Goal: Use online tool/utility: Utilize a website feature to perform a specific function

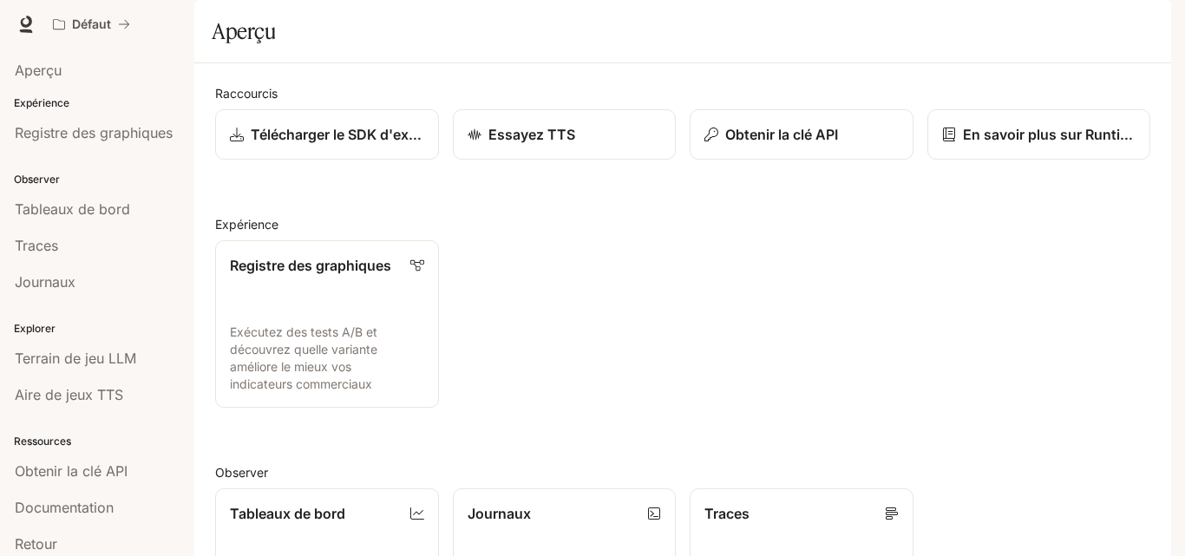
click at [877, 233] on h2 "Expérience" at bounding box center [682, 224] width 935 height 18
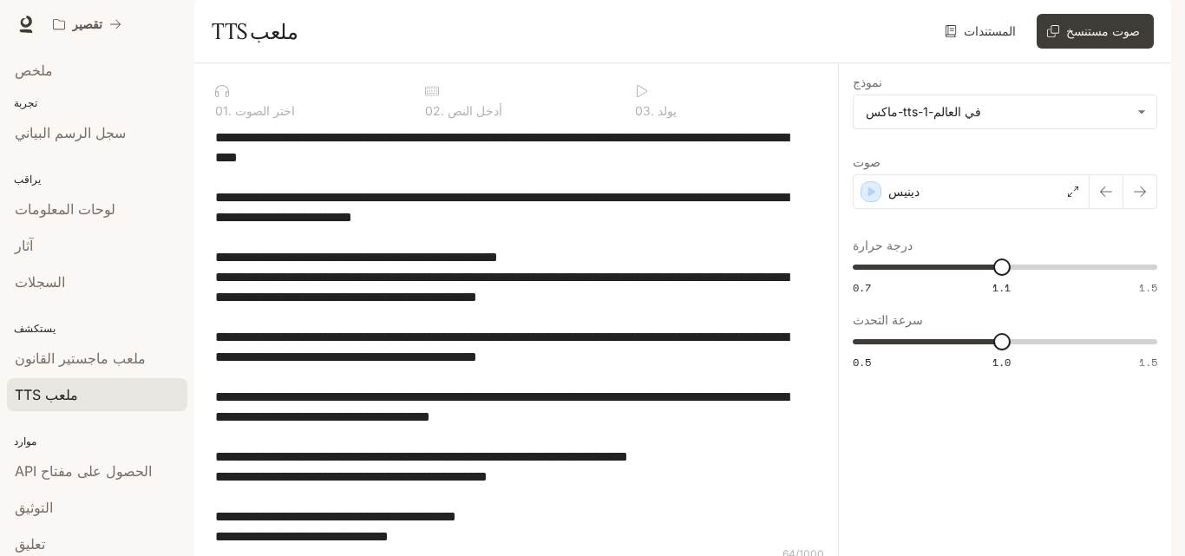
drag, startPoint x: 608, startPoint y: 394, endPoint x: 141, endPoint y: -4, distance: 614.1
click at [141, 0] on html "انتقل إلى المحتوى الرئيسي تقصير التوثيق التوثيق منفذ ملخص تجربة سجل الرسم البيا…" at bounding box center [592, 278] width 1185 height 556
type textarea "**********"
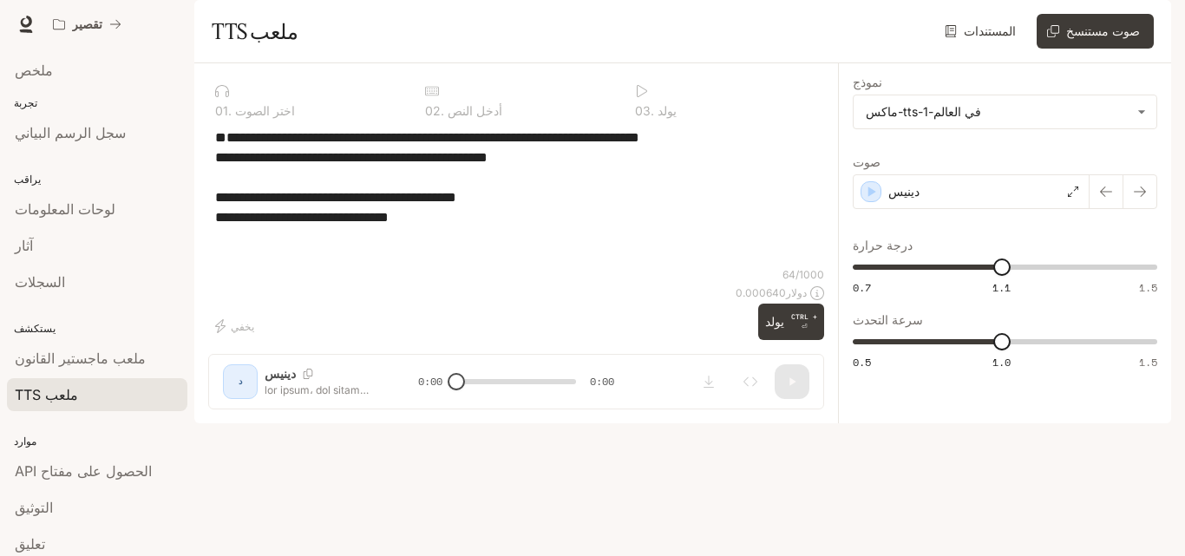
drag, startPoint x: 440, startPoint y: 308, endPoint x: 215, endPoint y: 187, distance: 255.0
click at [215, 187] on textarea "**********" at bounding box center [516, 198] width 602 height 140
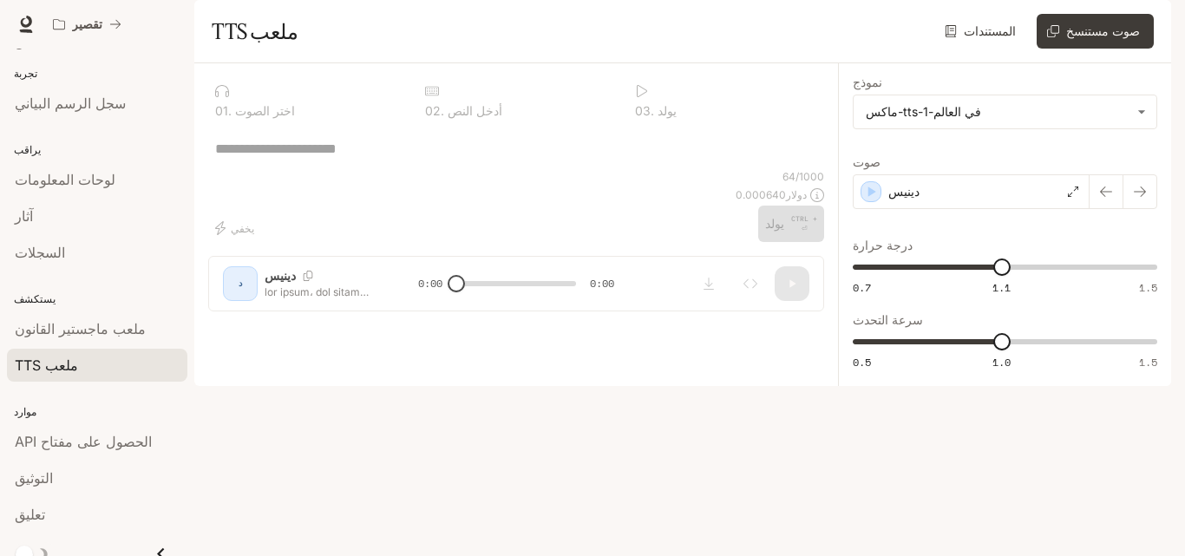
scroll to position [45, 0]
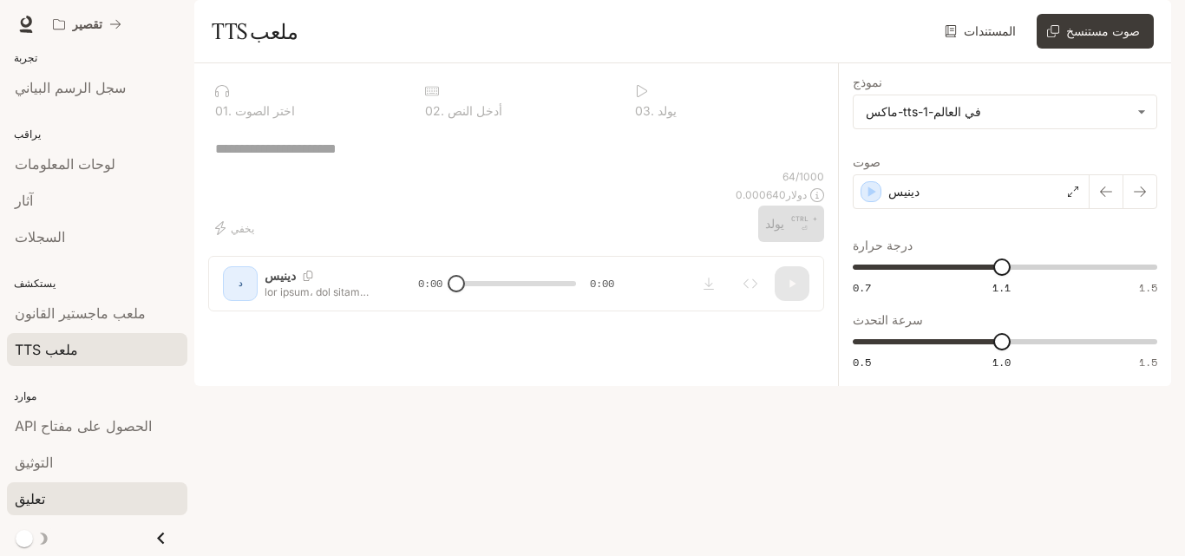
click at [57, 504] on div "تعليق" at bounding box center [97, 498] width 165 height 21
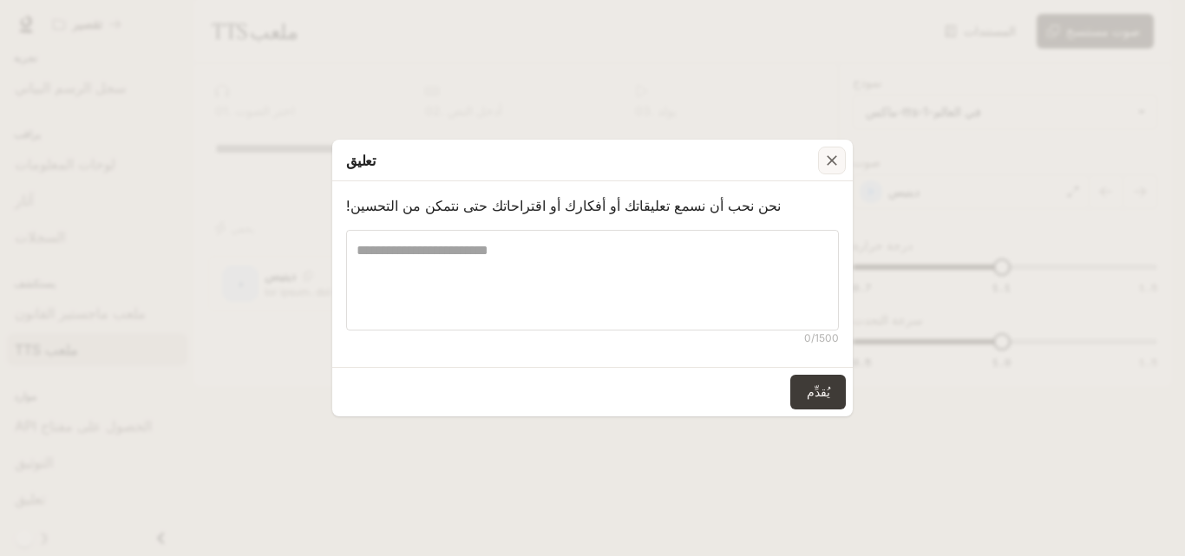
click at [840, 166] on icon "button" at bounding box center [831, 160] width 17 height 17
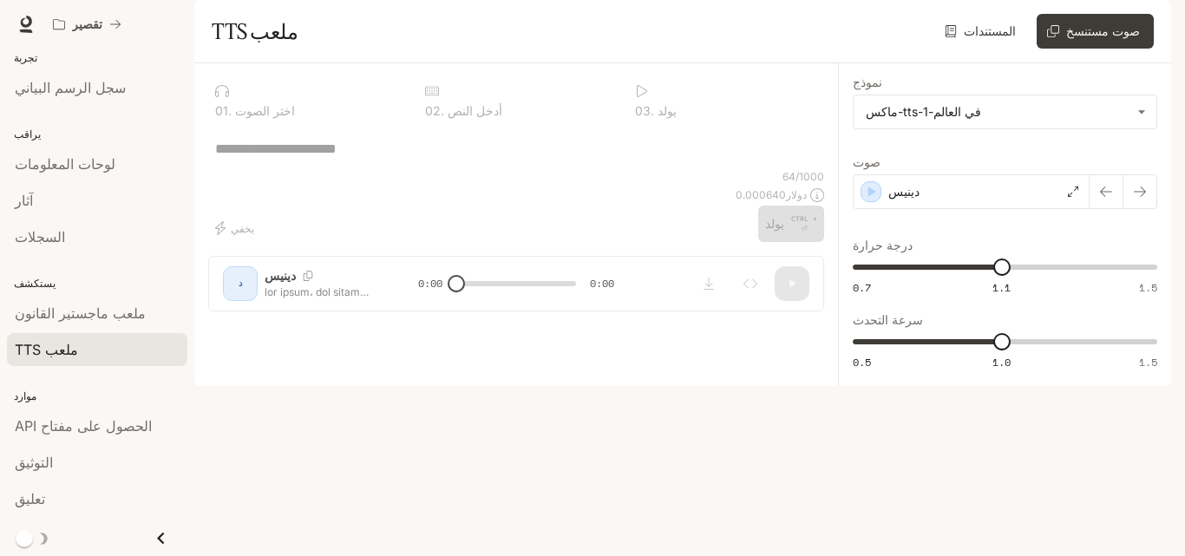
scroll to position [0, 0]
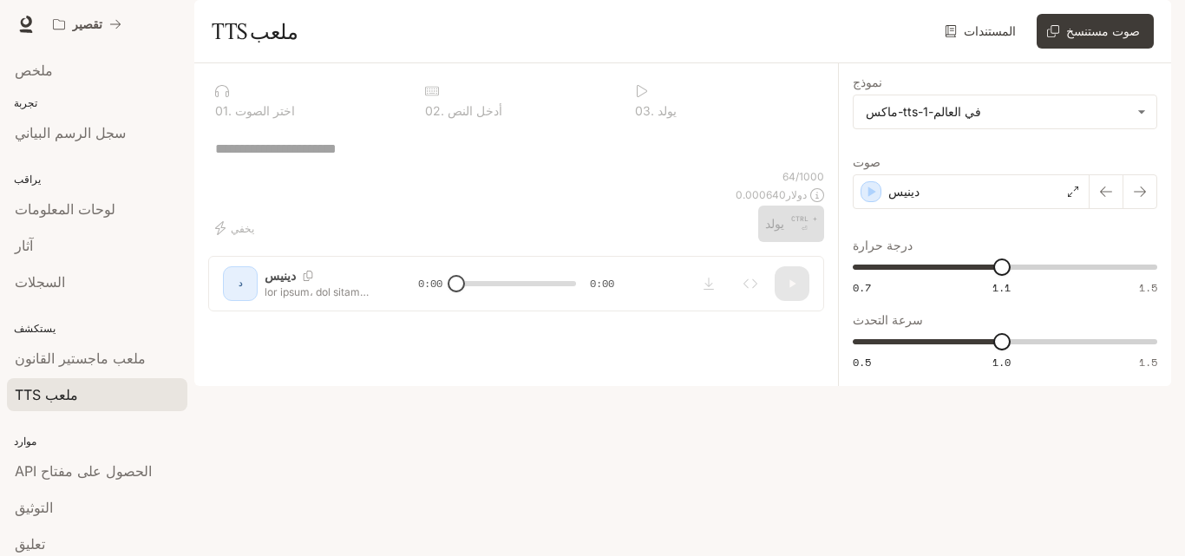
click at [38, 100] on p "تجربة" at bounding box center [97, 103] width 194 height 16
click at [128, 219] on div "لوحات المعلومات" at bounding box center [97, 209] width 165 height 21
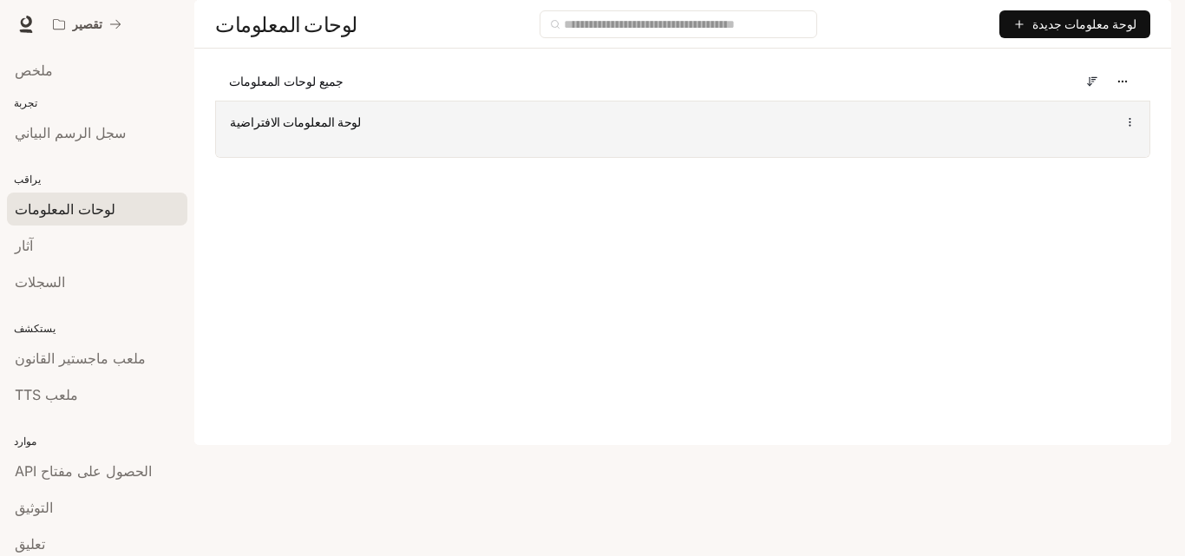
click at [1132, 128] on icon at bounding box center [1129, 122] width 11 height 12
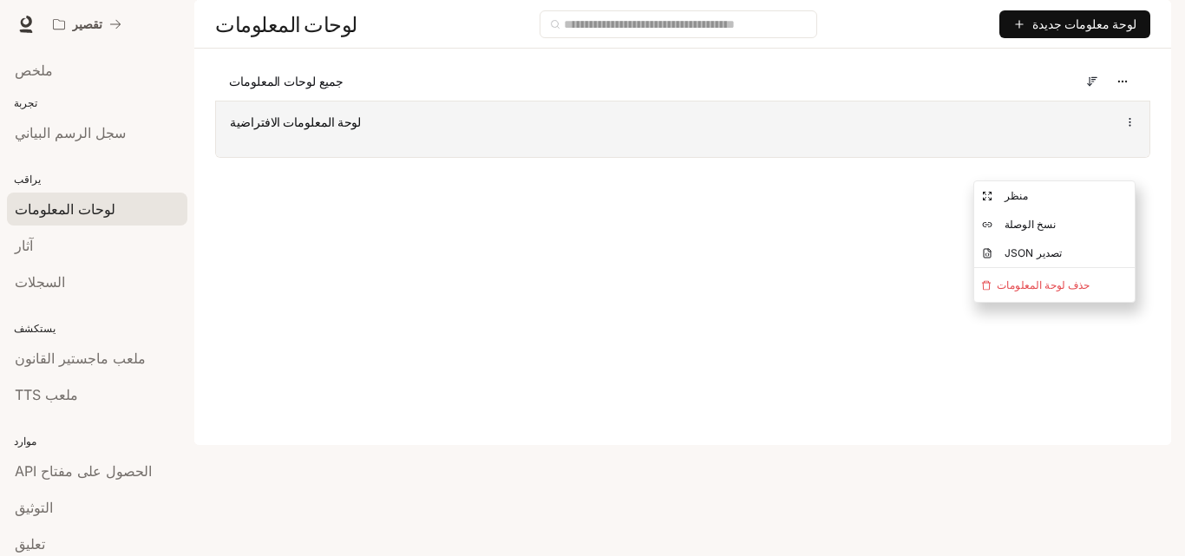
click at [1132, 128] on icon at bounding box center [1129, 122] width 11 height 12
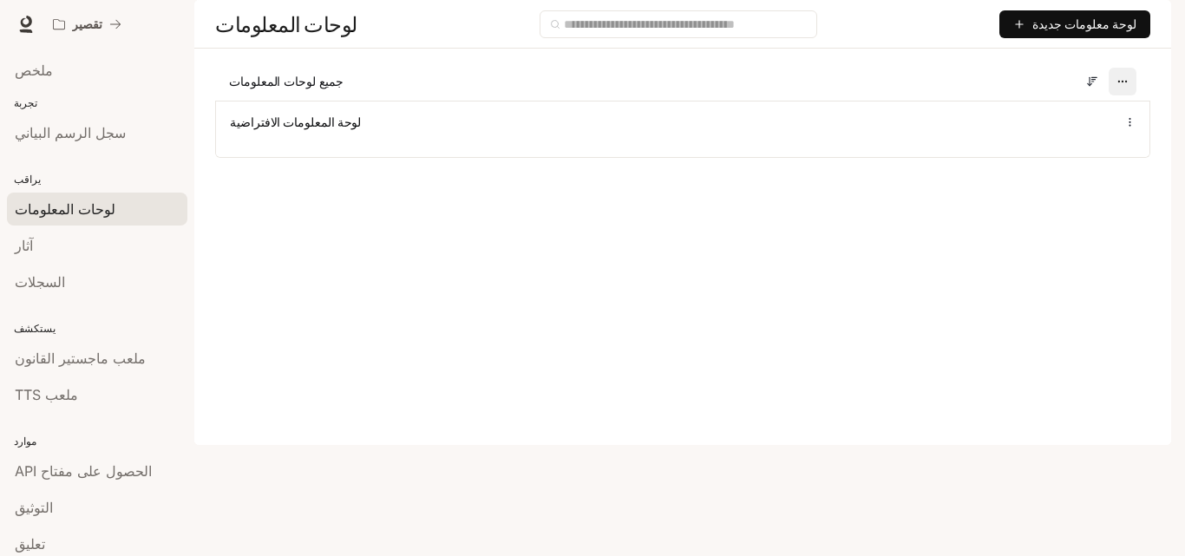
click at [1120, 88] on icon "button" at bounding box center [1122, 81] width 12 height 12
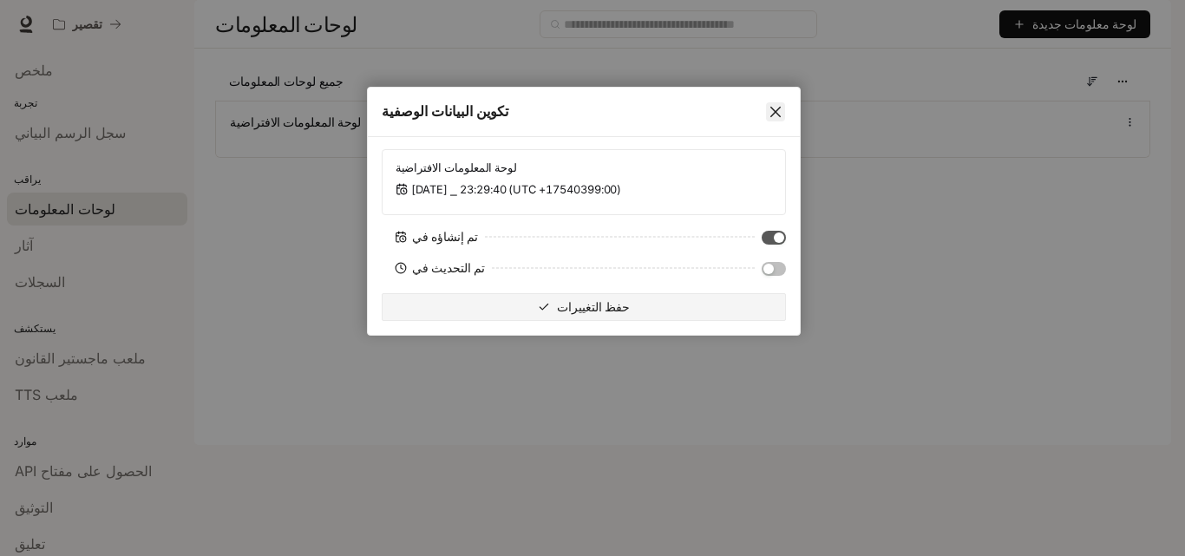
click at [772, 109] on icon "يغلق" at bounding box center [775, 112] width 10 height 10
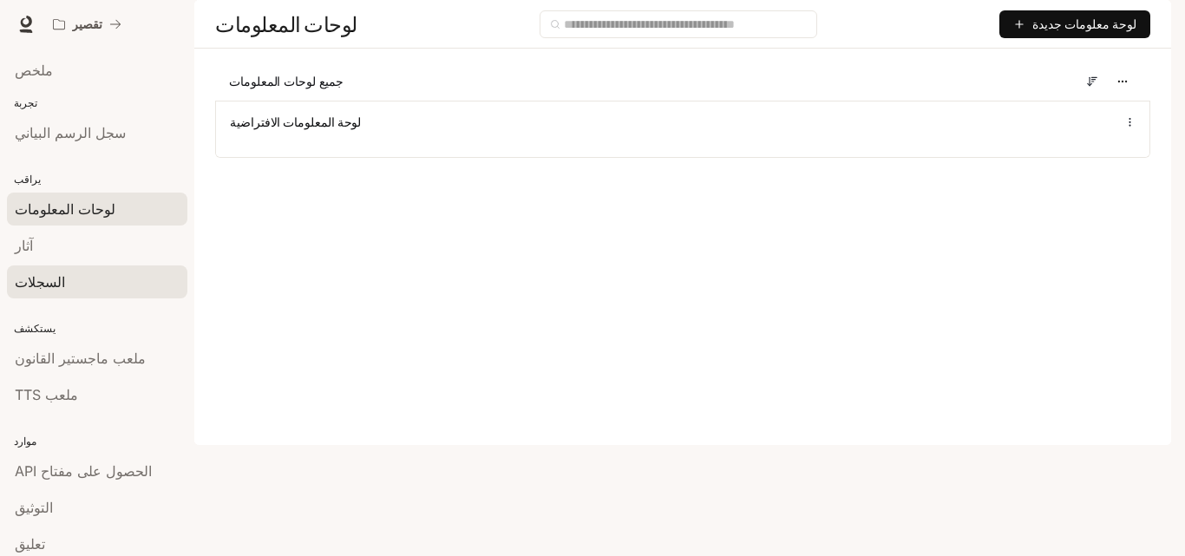
click at [101, 279] on div "السجلات" at bounding box center [97, 282] width 165 height 21
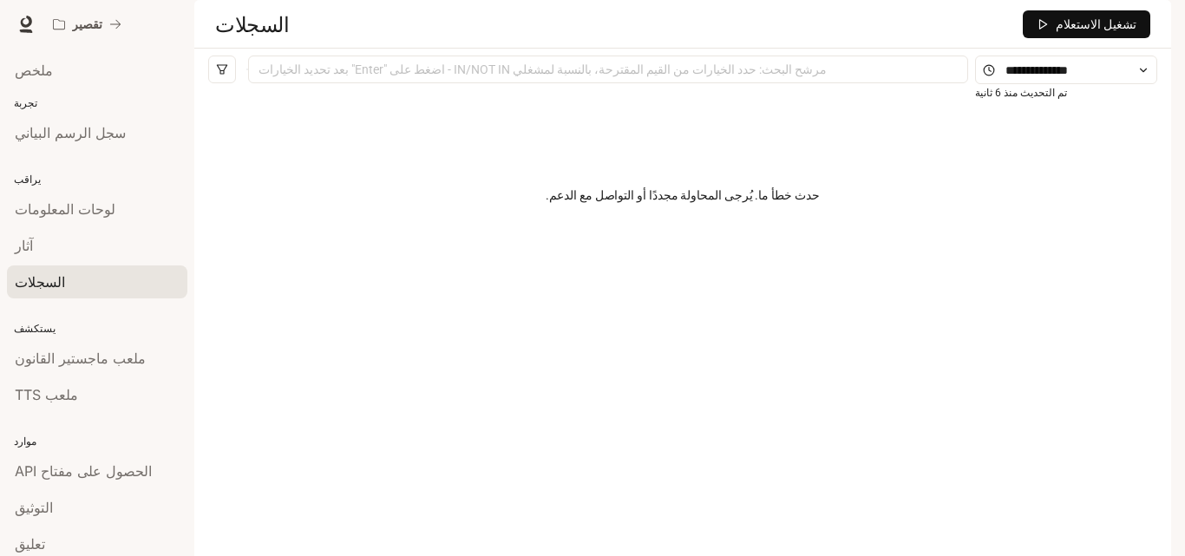
scroll to position [45, 0]
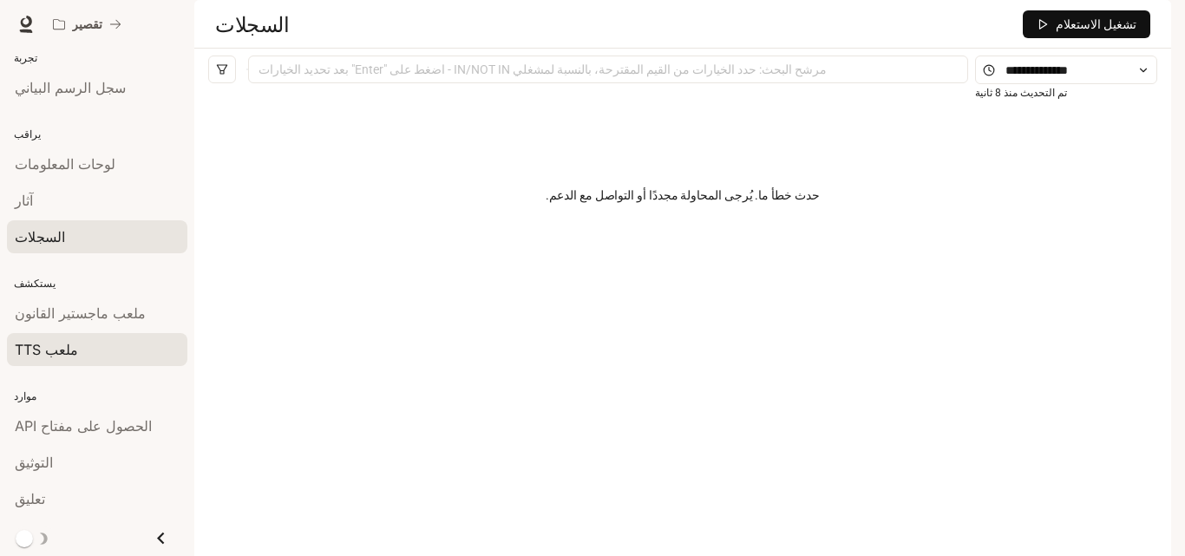
click at [94, 346] on div "ملعب TTS" at bounding box center [97, 349] width 165 height 21
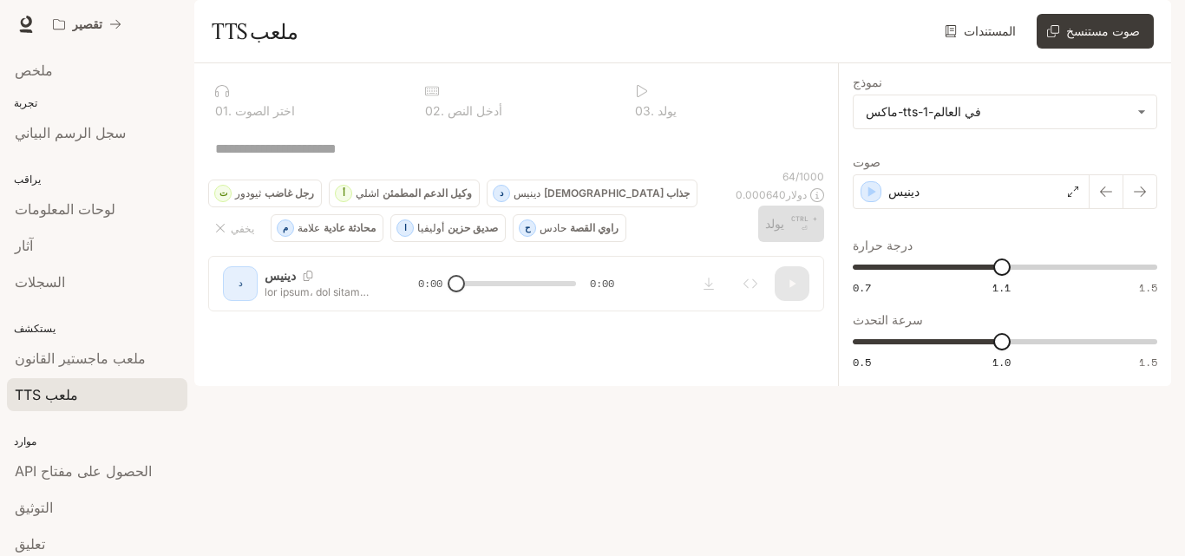
click at [448, 169] on div "* ​" at bounding box center [516, 149] width 616 height 42
click at [330, 124] on div "0 1 . اختر الصوت" at bounding box center [306, 100] width 196 height 47
click at [330, 159] on textarea at bounding box center [516, 149] width 602 height 20
paste textarea "**********"
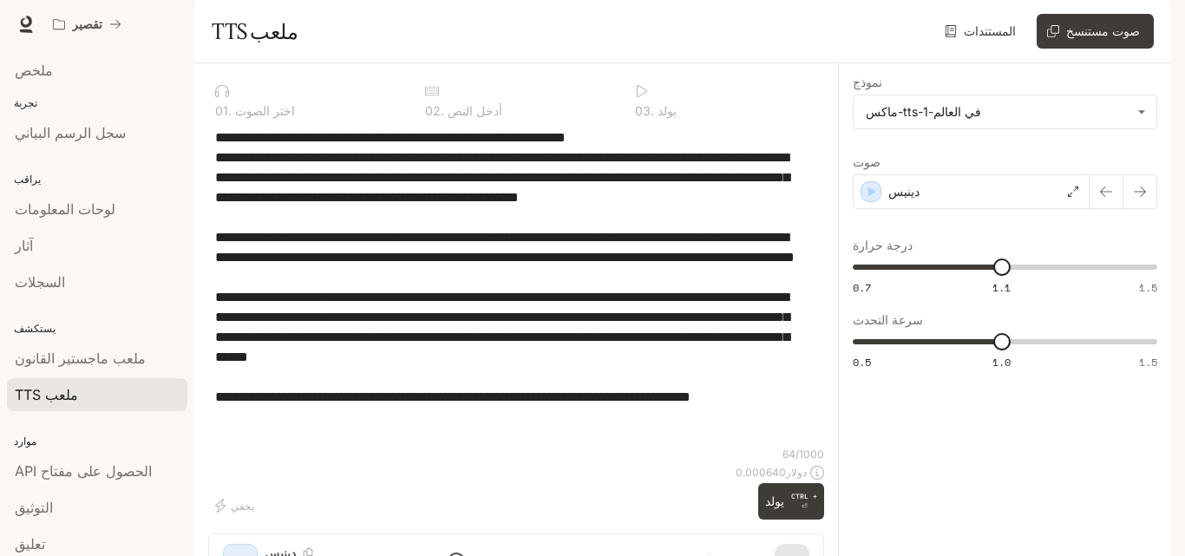
scroll to position [40, 0]
type textarea "**********"
click at [791, 500] on font "CTRL +" at bounding box center [804, 496] width 26 height 9
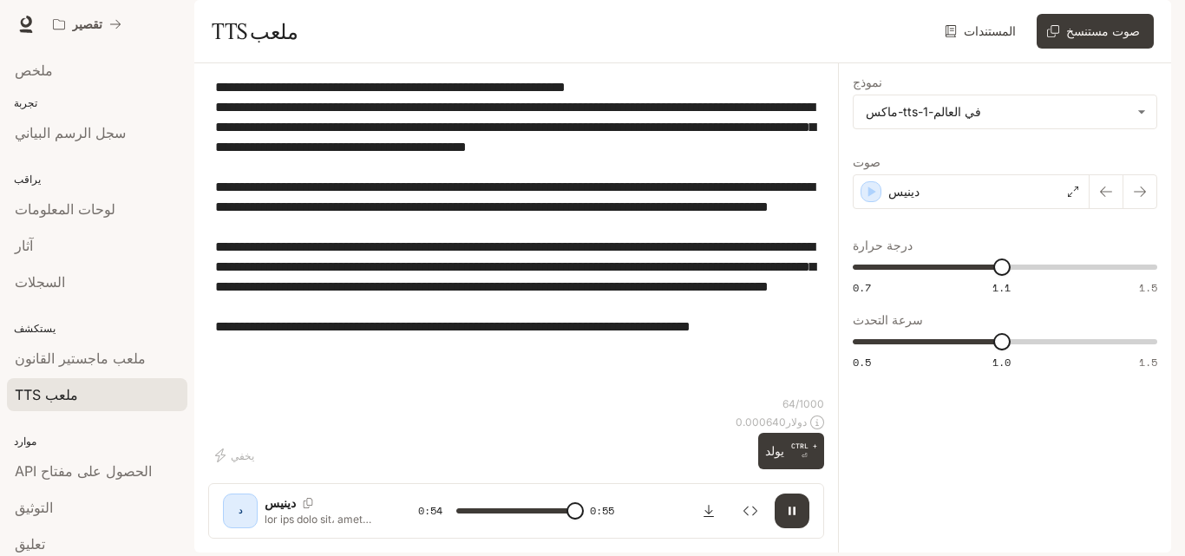
type input "*"
click at [710, 505] on icon "تنزيل الصوت" at bounding box center [708, 511] width 10 height 12
click at [769, 23] on div "تقصير" at bounding box center [556, 24] width 1022 height 35
drag, startPoint x: 340, startPoint y: 134, endPoint x: 435, endPoint y: 138, distance: 94.6
click at [435, 138] on textarea "**********" at bounding box center [516, 236] width 602 height 319
